Goal: Task Accomplishment & Management: Use online tool/utility

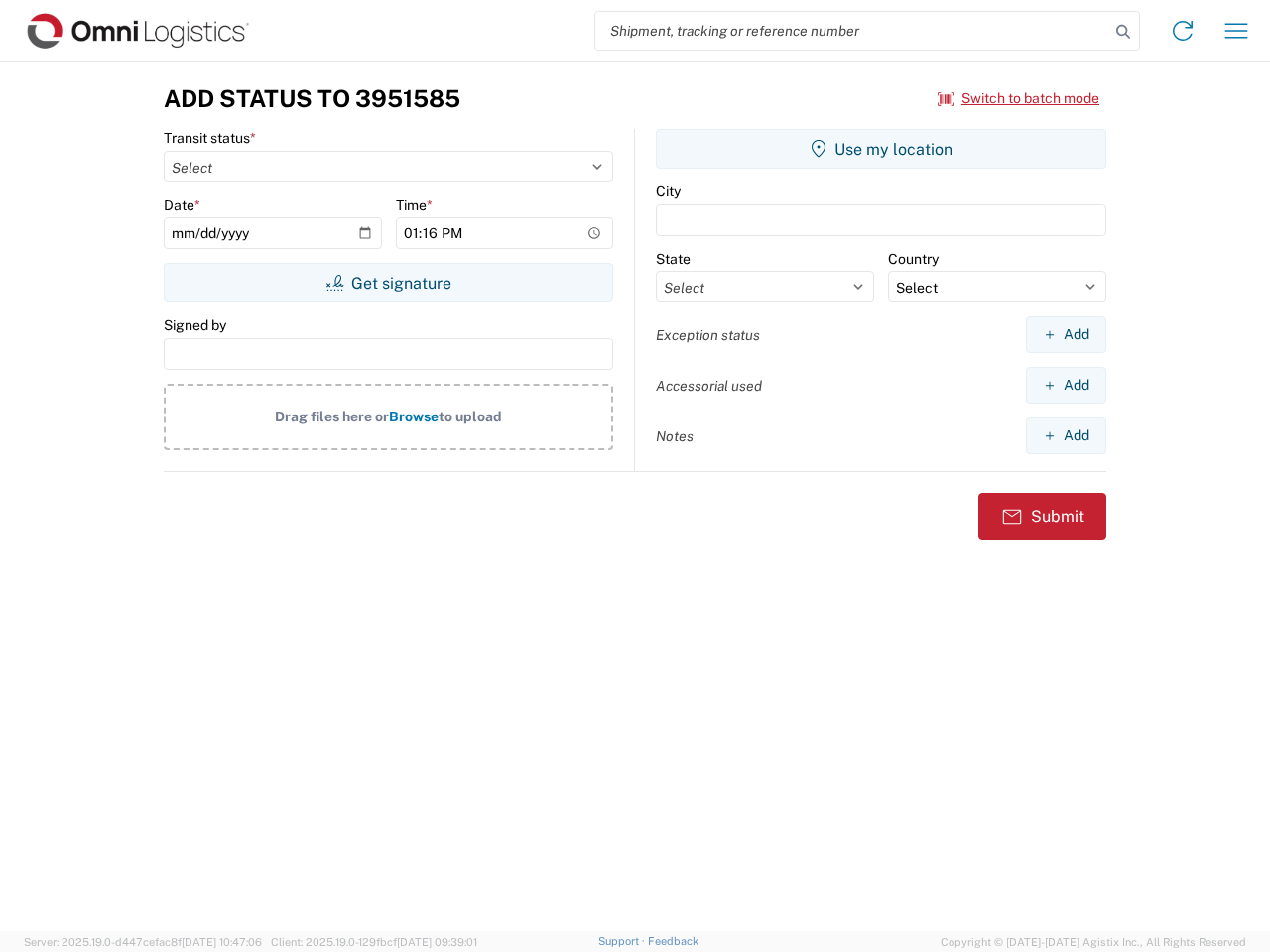
click at [852, 31] on input "search" at bounding box center [851, 31] width 514 height 38
click at [1123, 32] on icon at bounding box center [1123, 32] width 28 height 28
click at [1182, 31] on icon at bounding box center [1182, 31] width 32 height 32
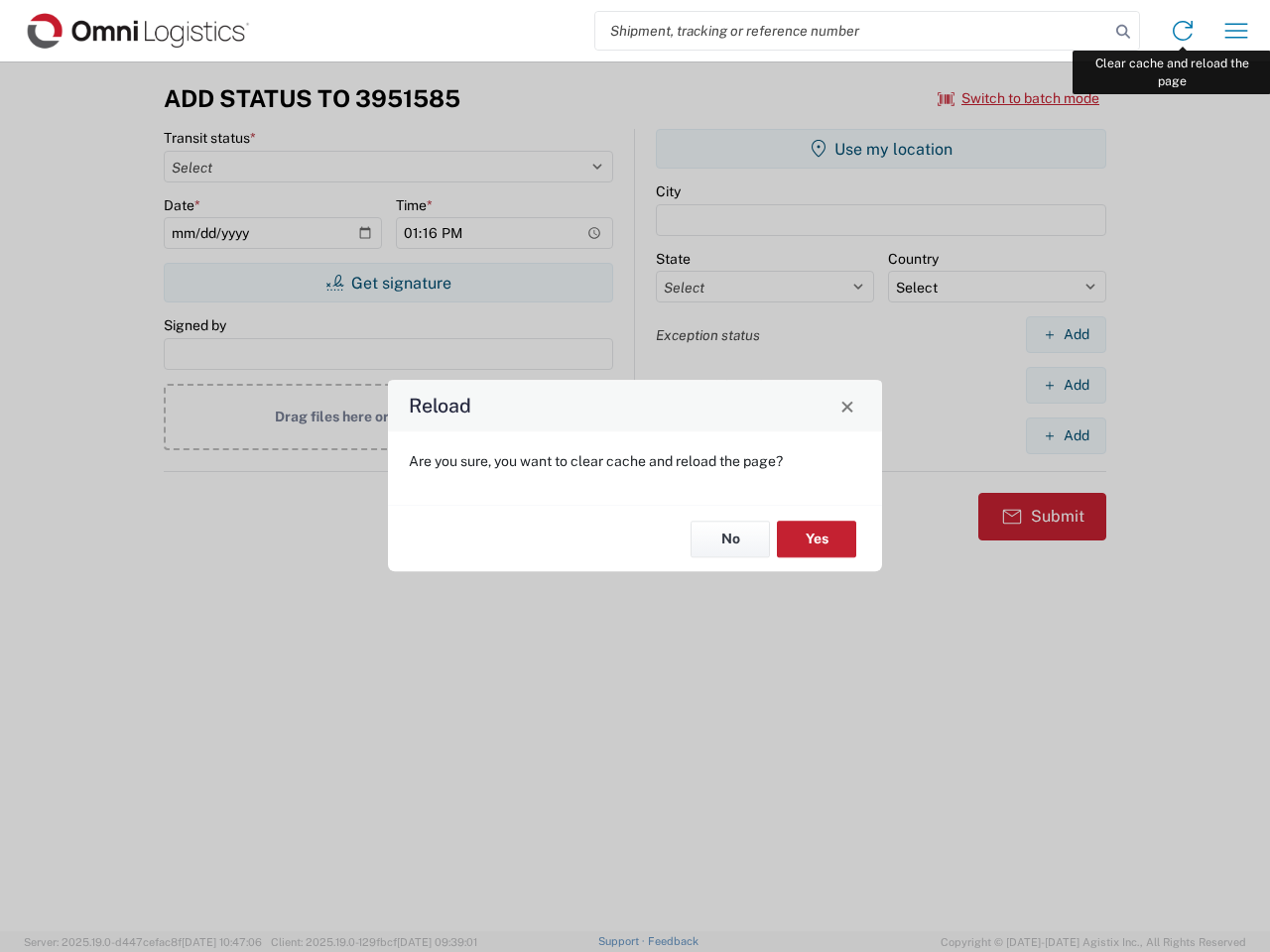
click at [1236, 31] on div "Reload Are you sure, you want to clear cache and reload the page? No Yes" at bounding box center [635, 476] width 1270 height 952
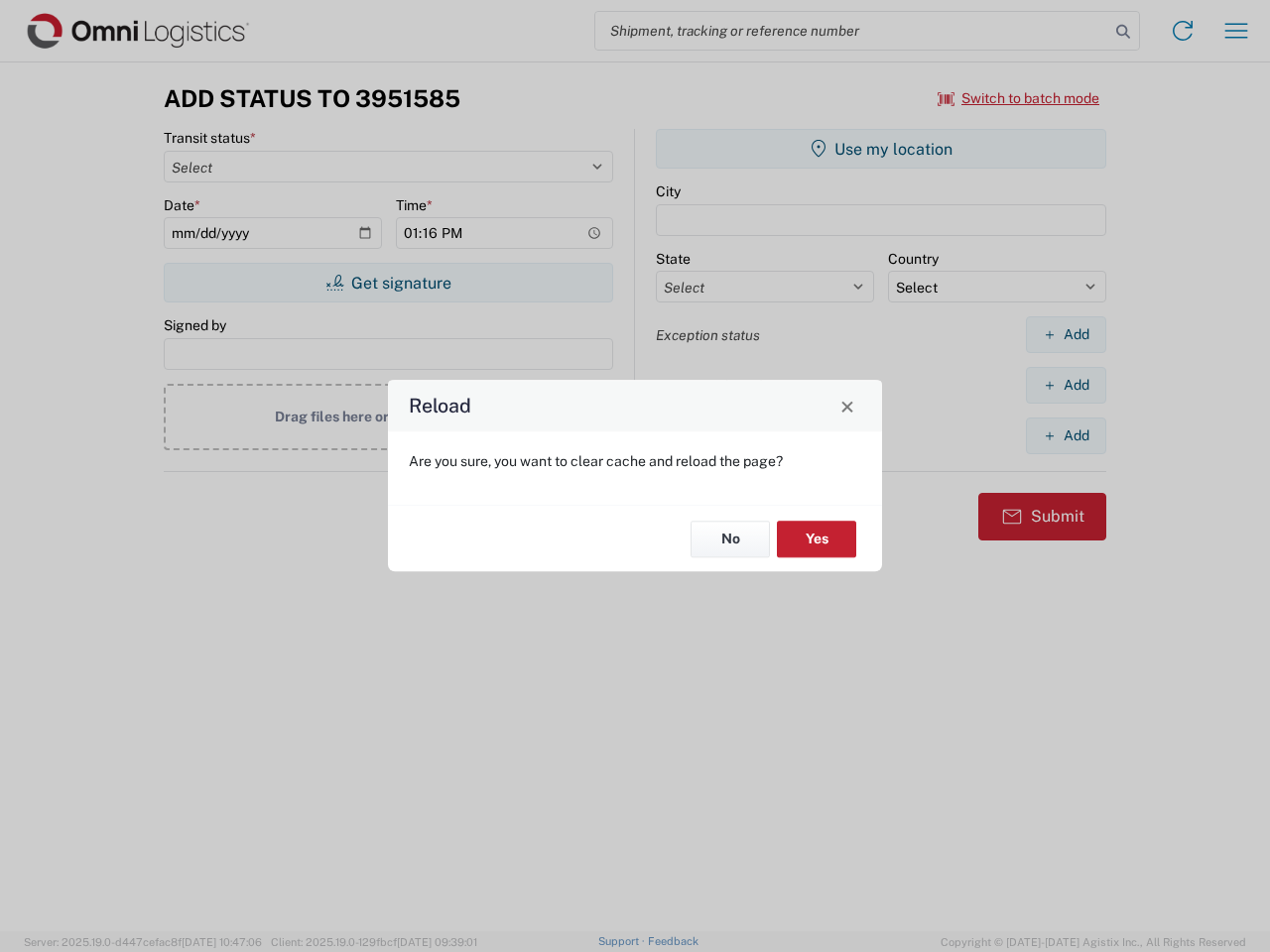
click at [1018, 98] on div "Reload Are you sure, you want to clear cache and reload the page? No Yes" at bounding box center [635, 476] width 1270 height 952
click at [388, 283] on div "Reload Are you sure, you want to clear cache and reload the page? No Yes" at bounding box center [635, 476] width 1270 height 952
click at [881, 149] on div "Reload Are you sure, you want to clear cache and reload the page? No Yes" at bounding box center [635, 476] width 1270 height 952
click at [1065, 334] on div "Reload Are you sure, you want to clear cache and reload the page? No Yes" at bounding box center [635, 476] width 1270 height 952
click at [1065, 385] on div "Reload Are you sure, you want to clear cache and reload the page? No Yes" at bounding box center [635, 476] width 1270 height 952
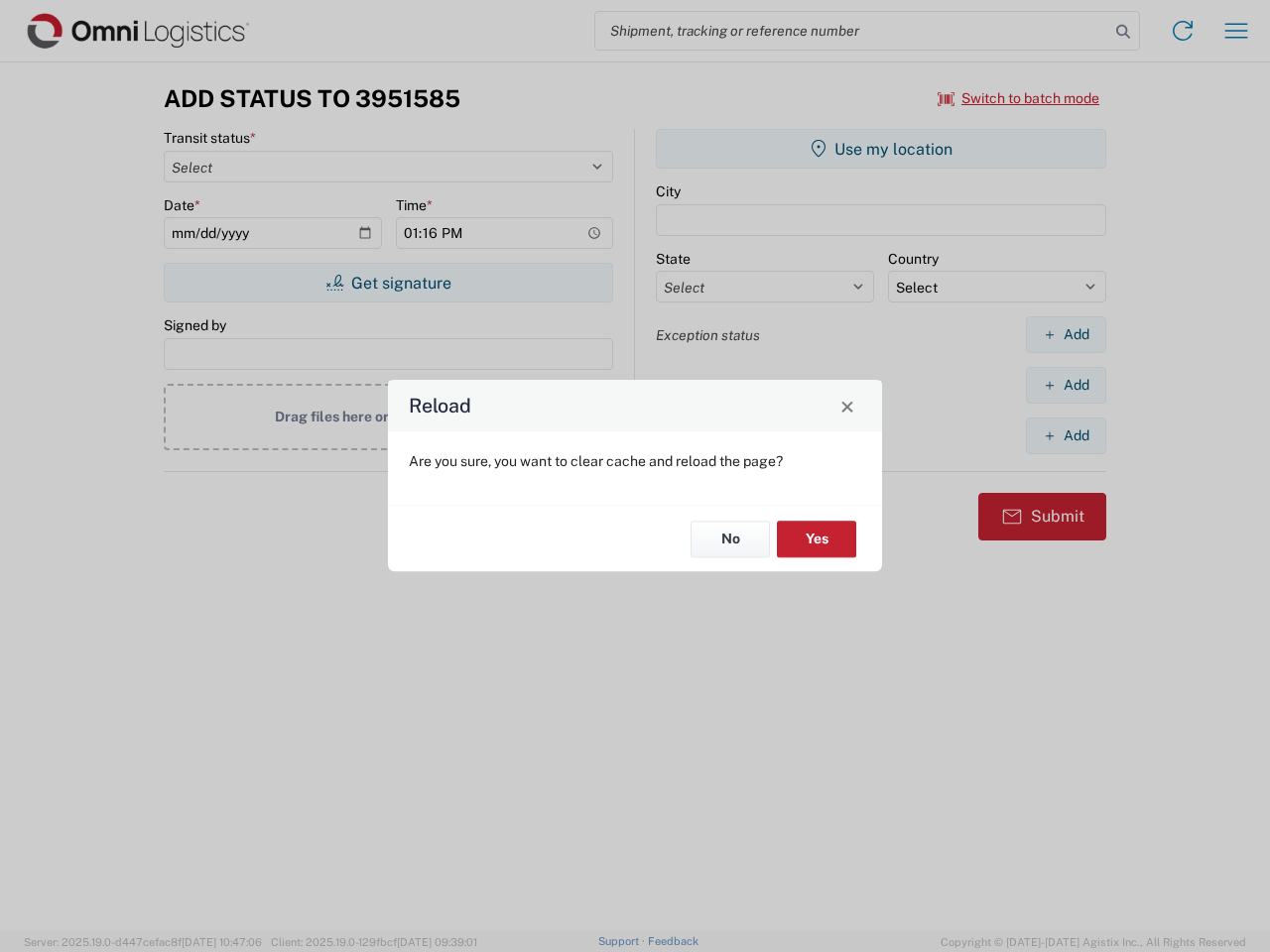
click at [1065, 436] on div "Reload Are you sure, you want to clear cache and reload the page? No Yes" at bounding box center [635, 476] width 1270 height 952
